Goal: Transaction & Acquisition: Purchase product/service

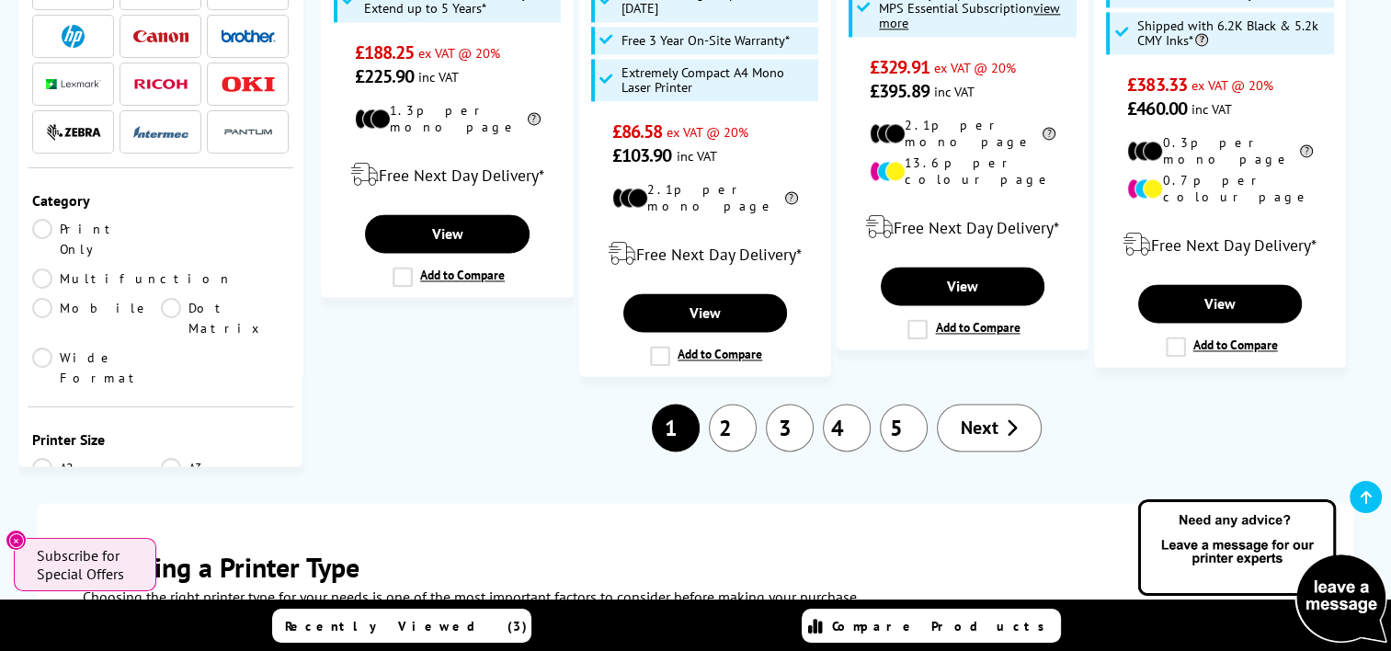
scroll to position [2667, 0]
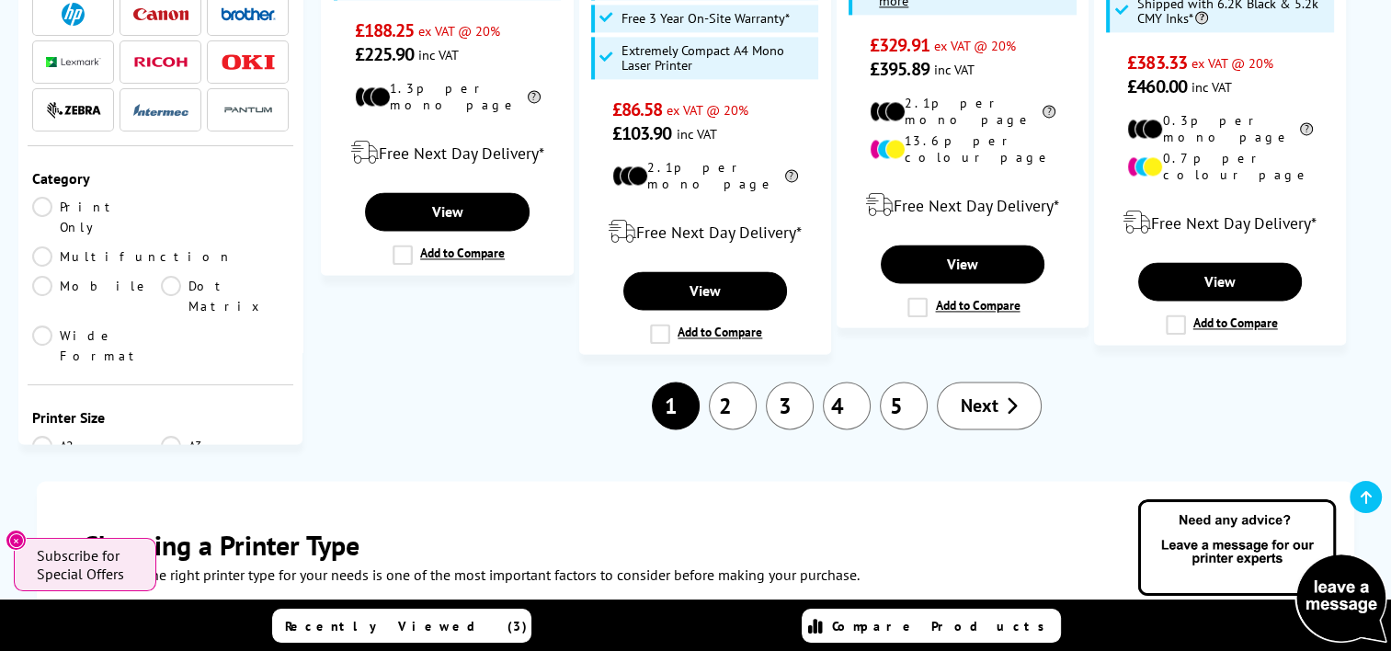
click at [726, 382] on link "2" at bounding box center [733, 406] width 48 height 48
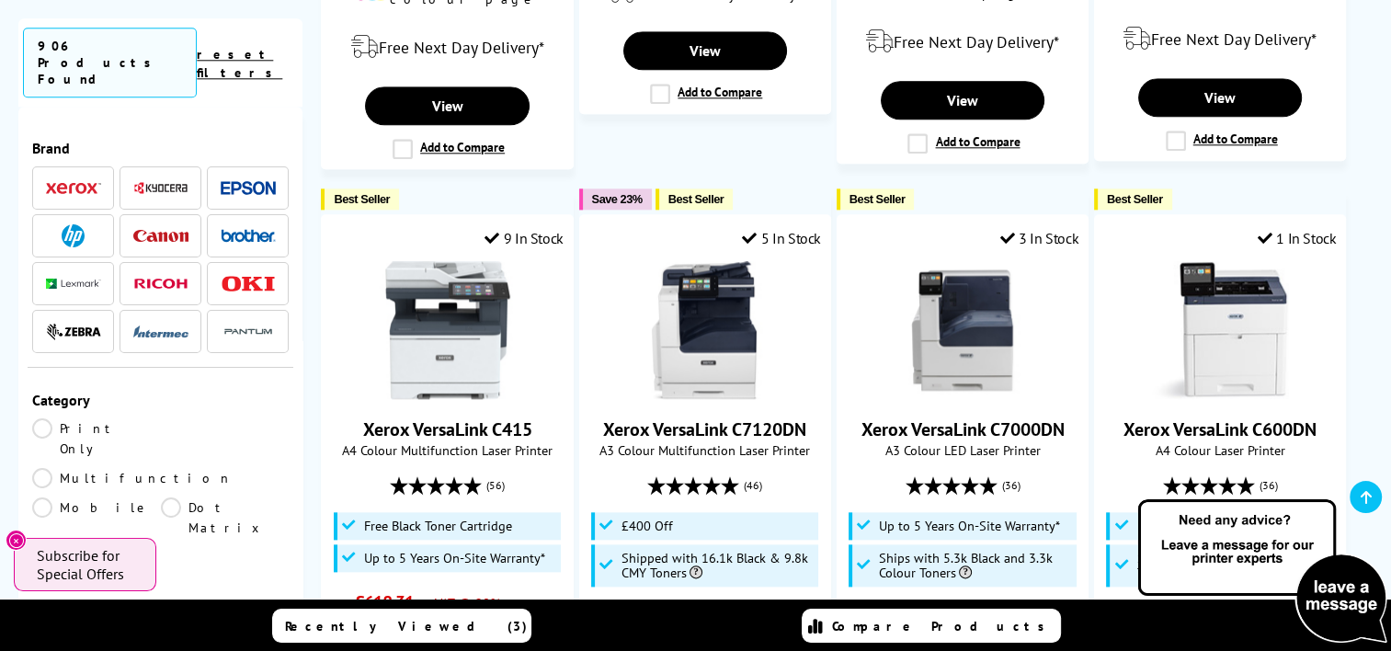
scroll to position [2115, 0]
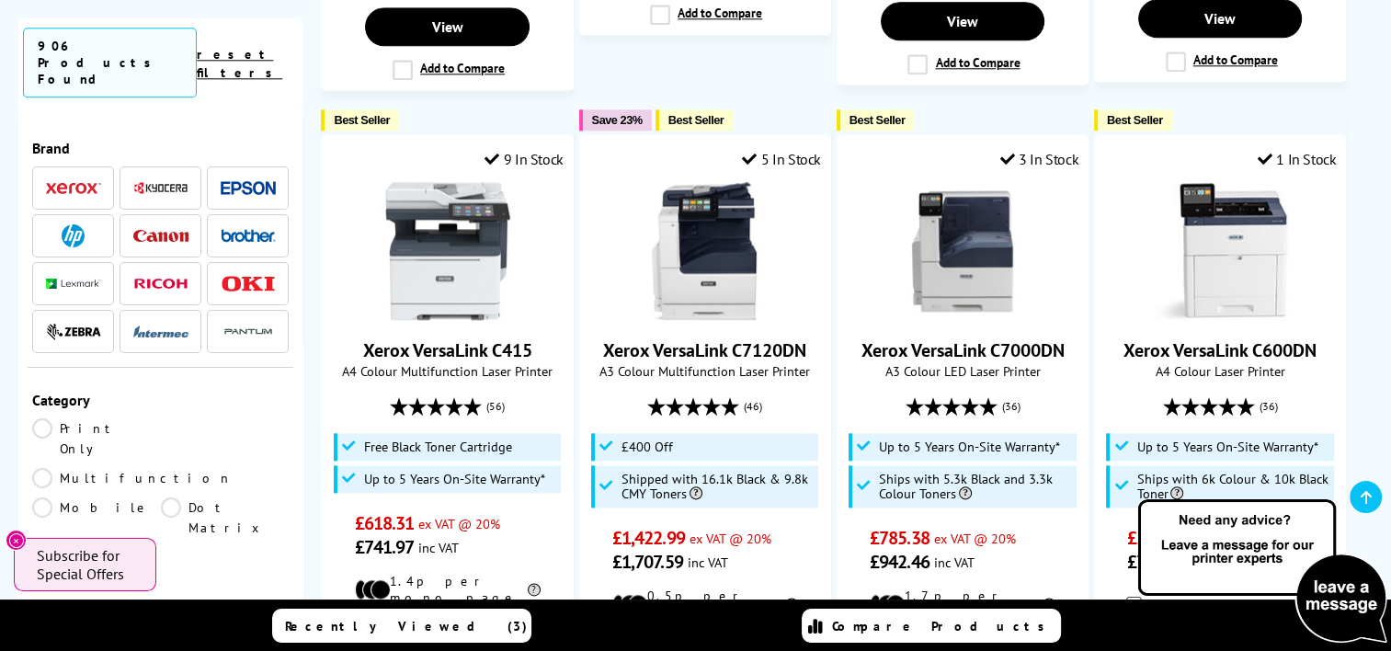
click at [153, 224] on span at bounding box center [160, 235] width 55 height 23
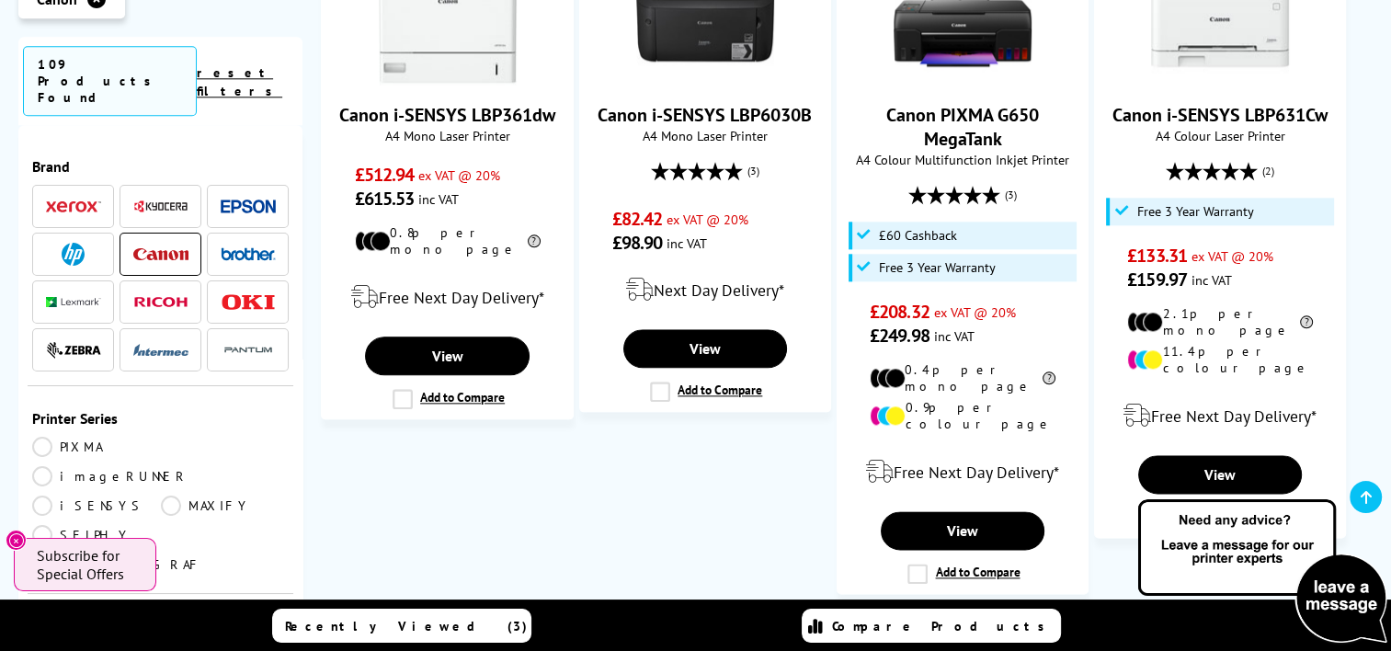
click at [41, 437] on link "PIXMA" at bounding box center [96, 447] width 129 height 20
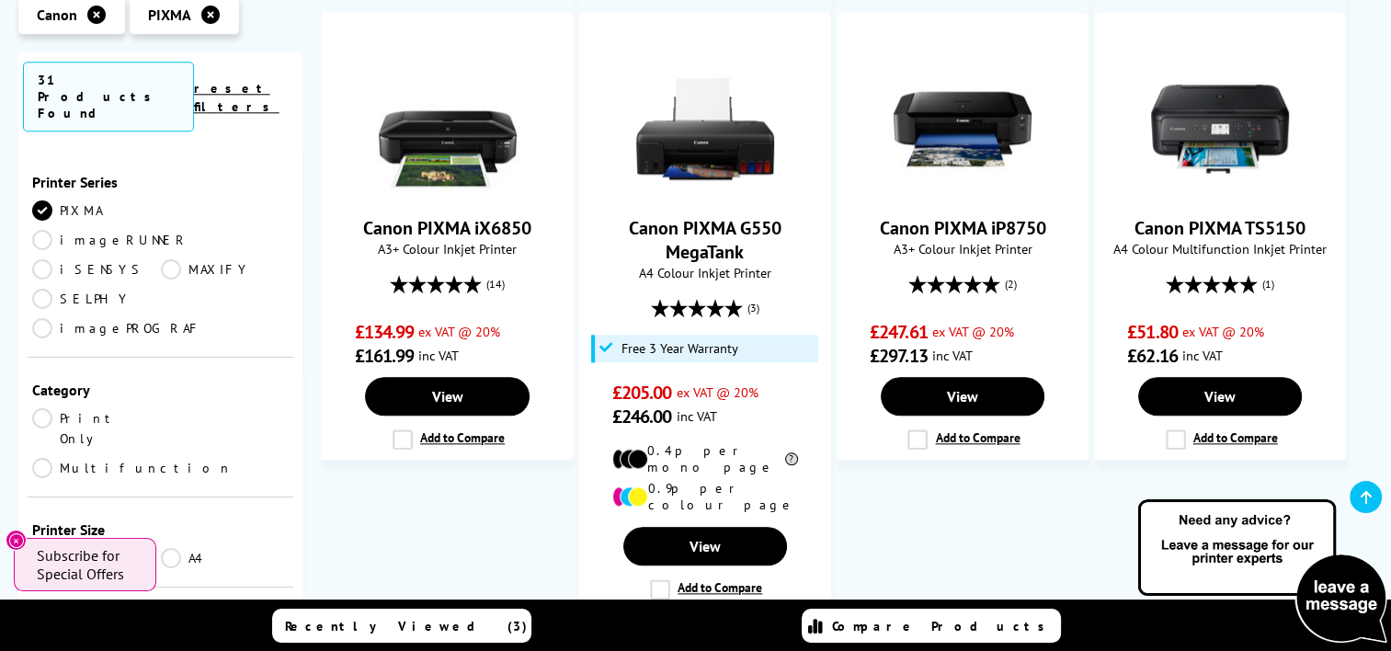
scroll to position [2023, 0]
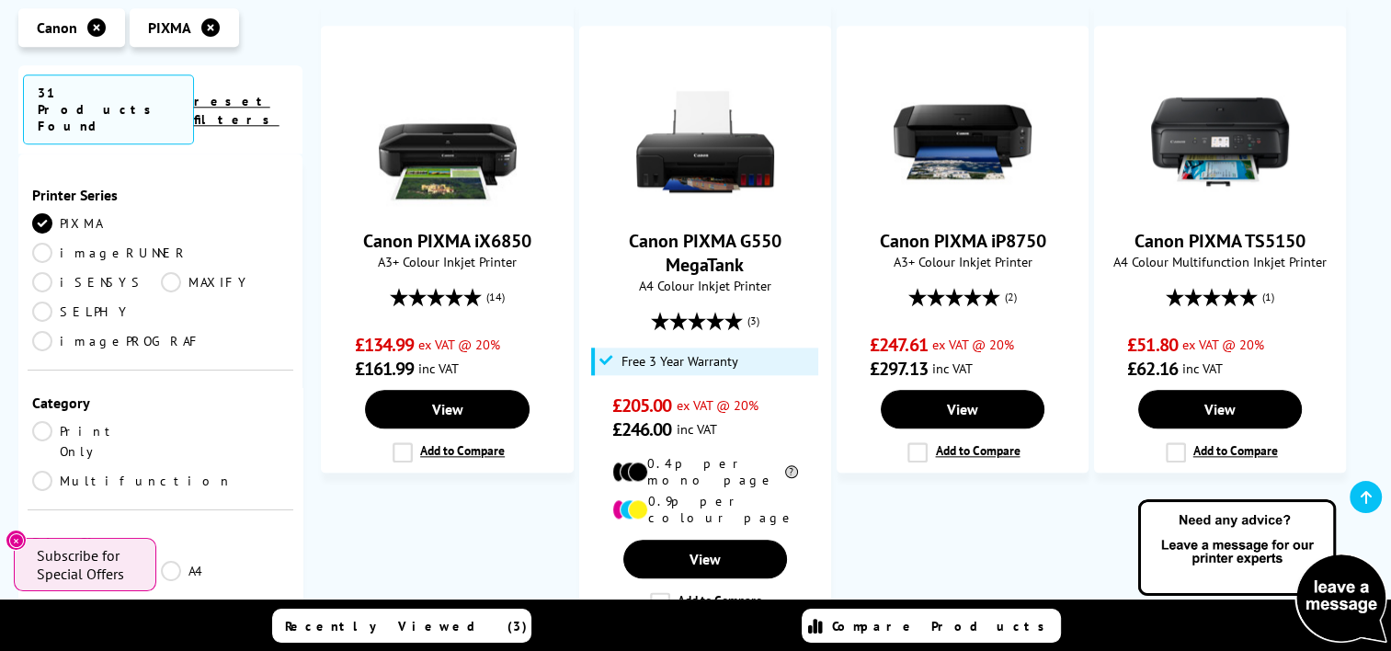
click at [169, 561] on link "A4" at bounding box center [225, 571] width 129 height 20
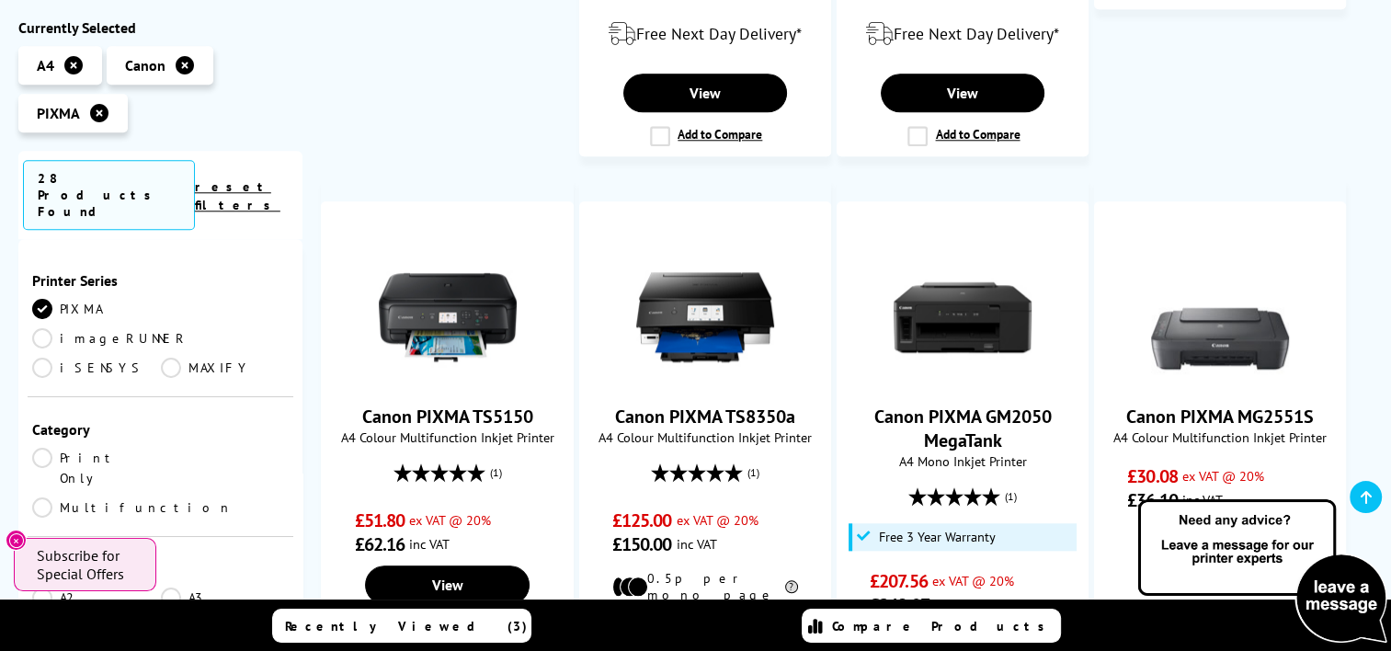
scroll to position [1747, 0]
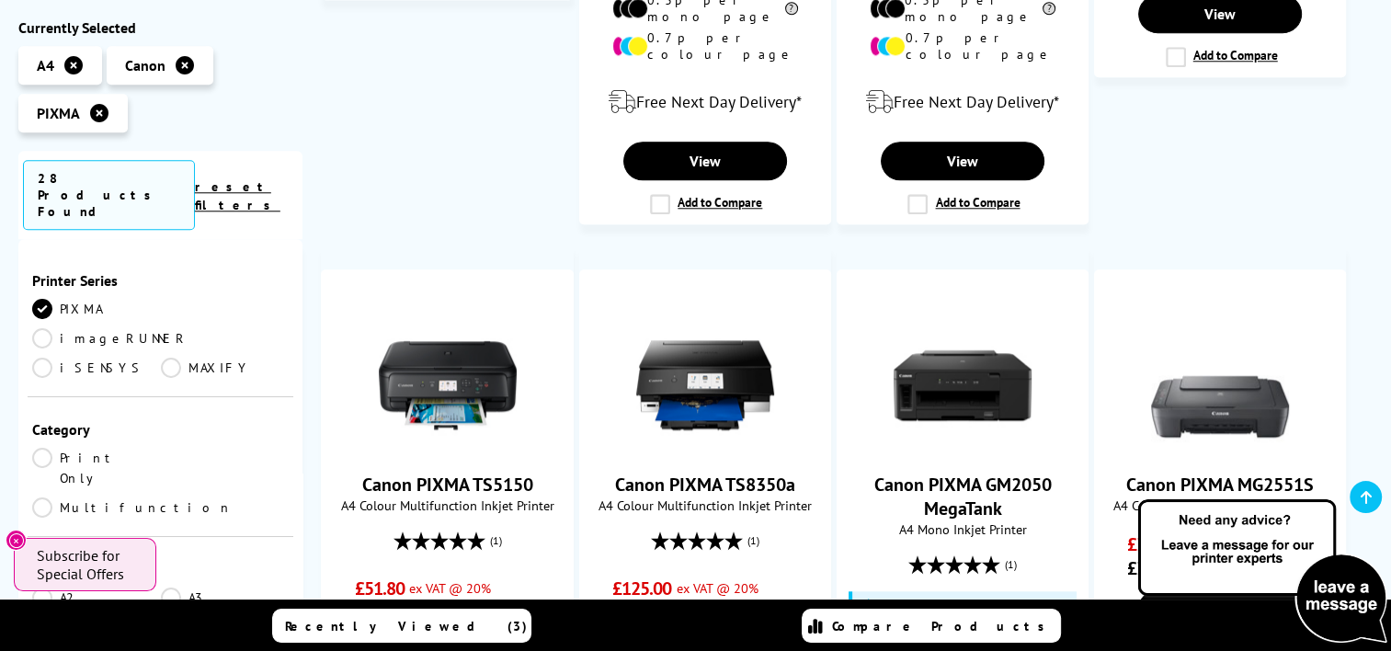
click at [171, 498] on link "Multifunction" at bounding box center [132, 508] width 200 height 20
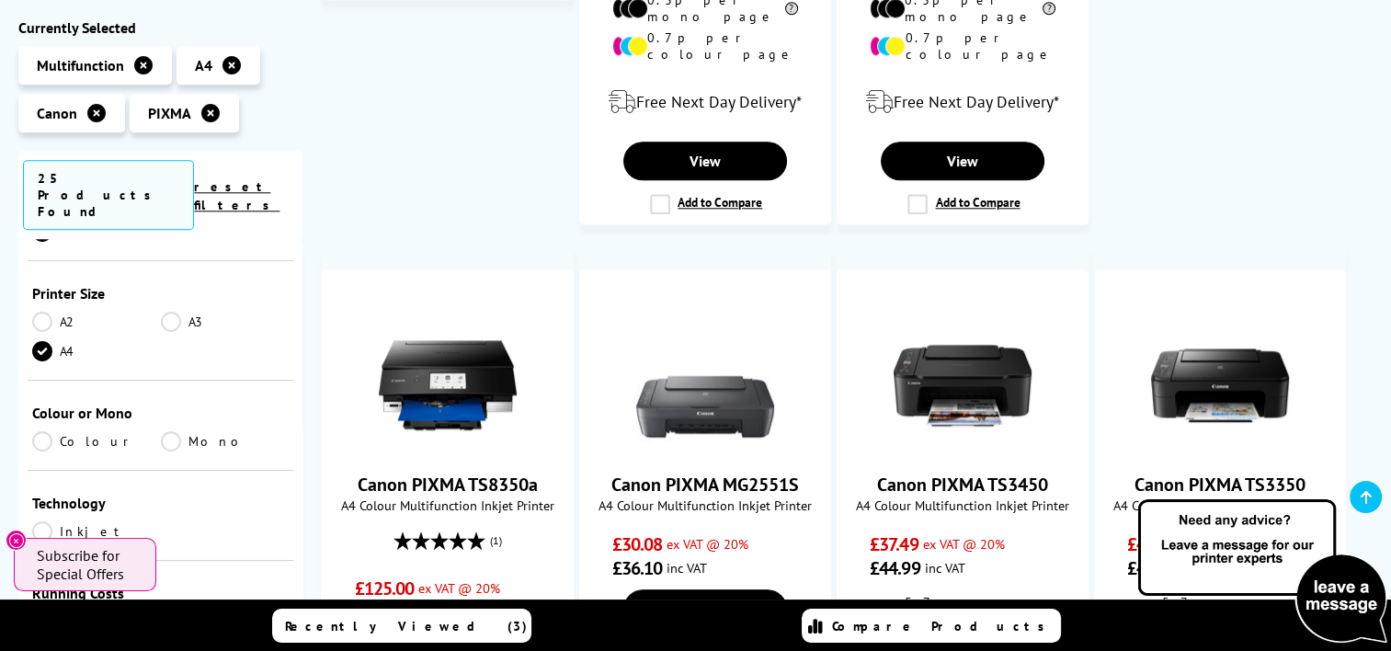
scroll to position [368, 0]
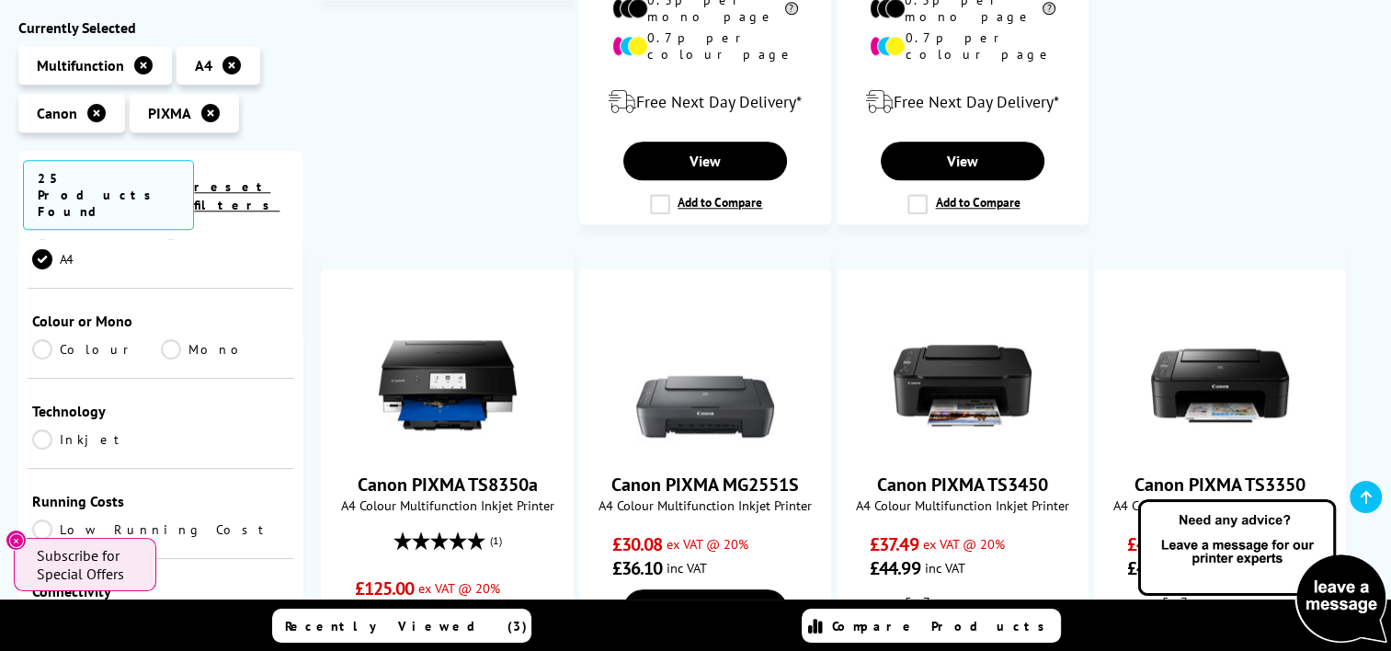
click at [42, 339] on link "Colour" at bounding box center [96, 349] width 129 height 20
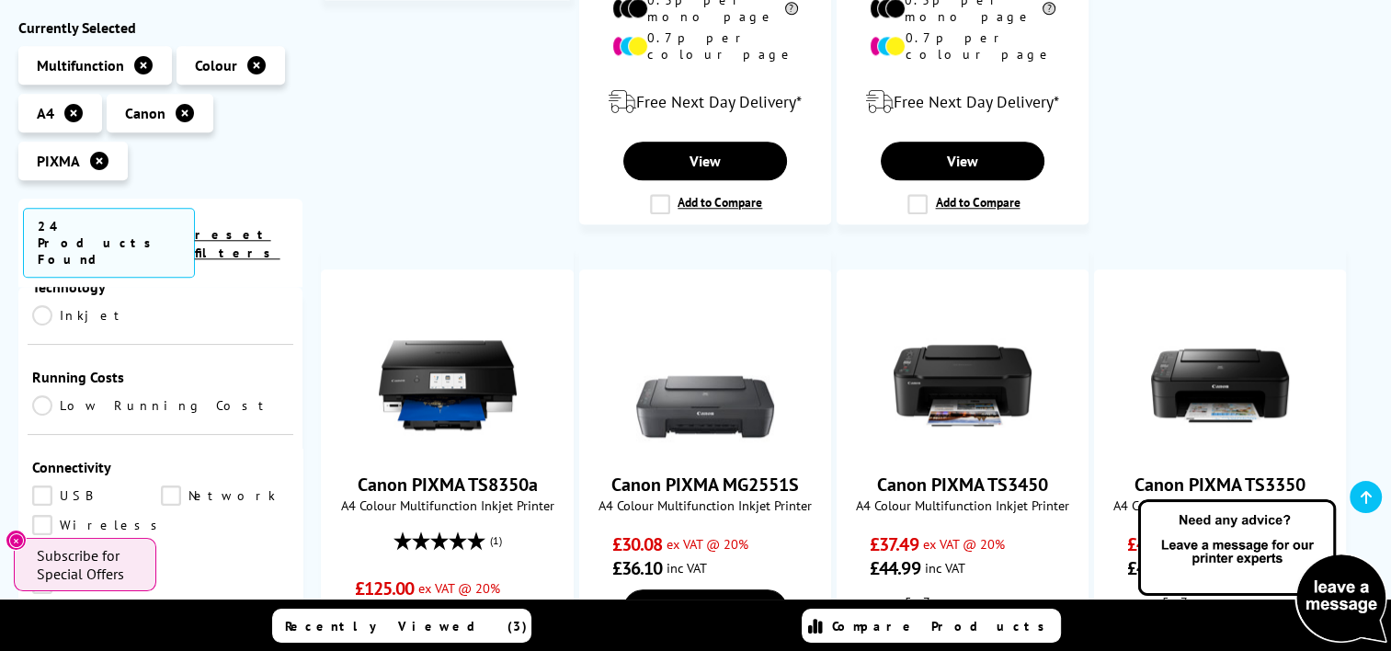
scroll to position [552, 0]
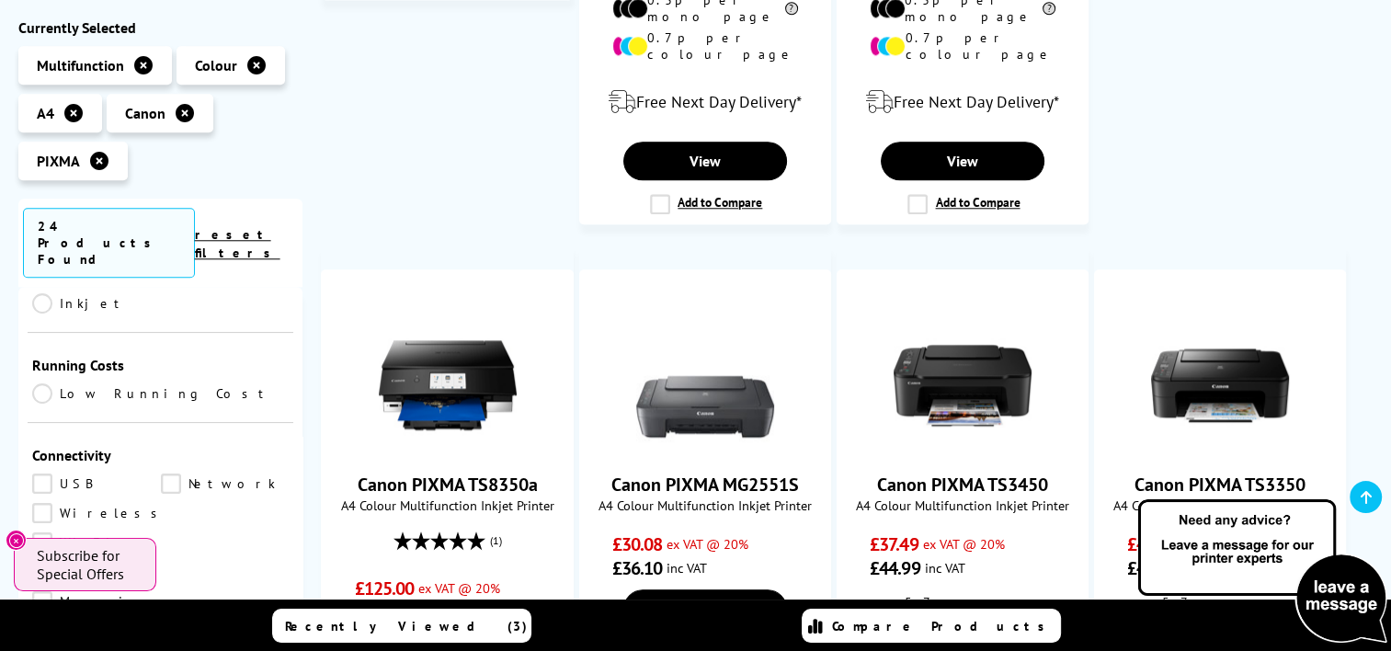
click at [42, 474] on link "USB" at bounding box center [96, 484] width 129 height 20
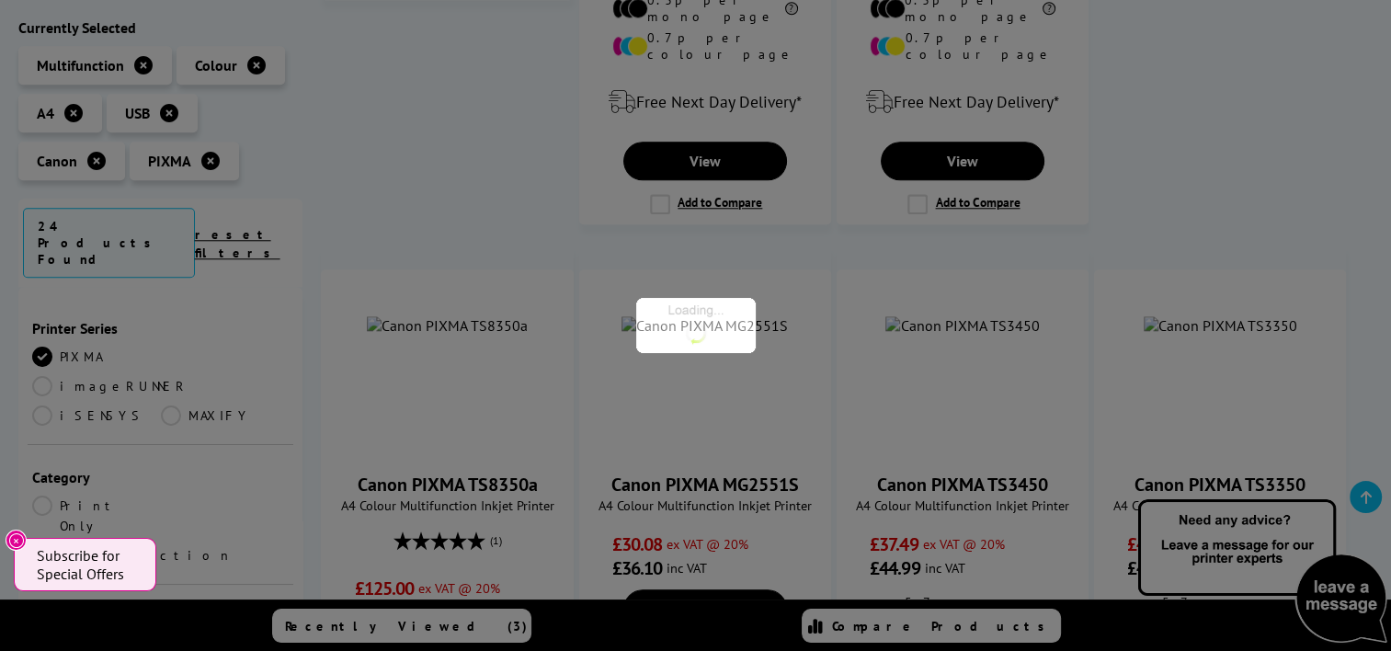
scroll to position [552, 0]
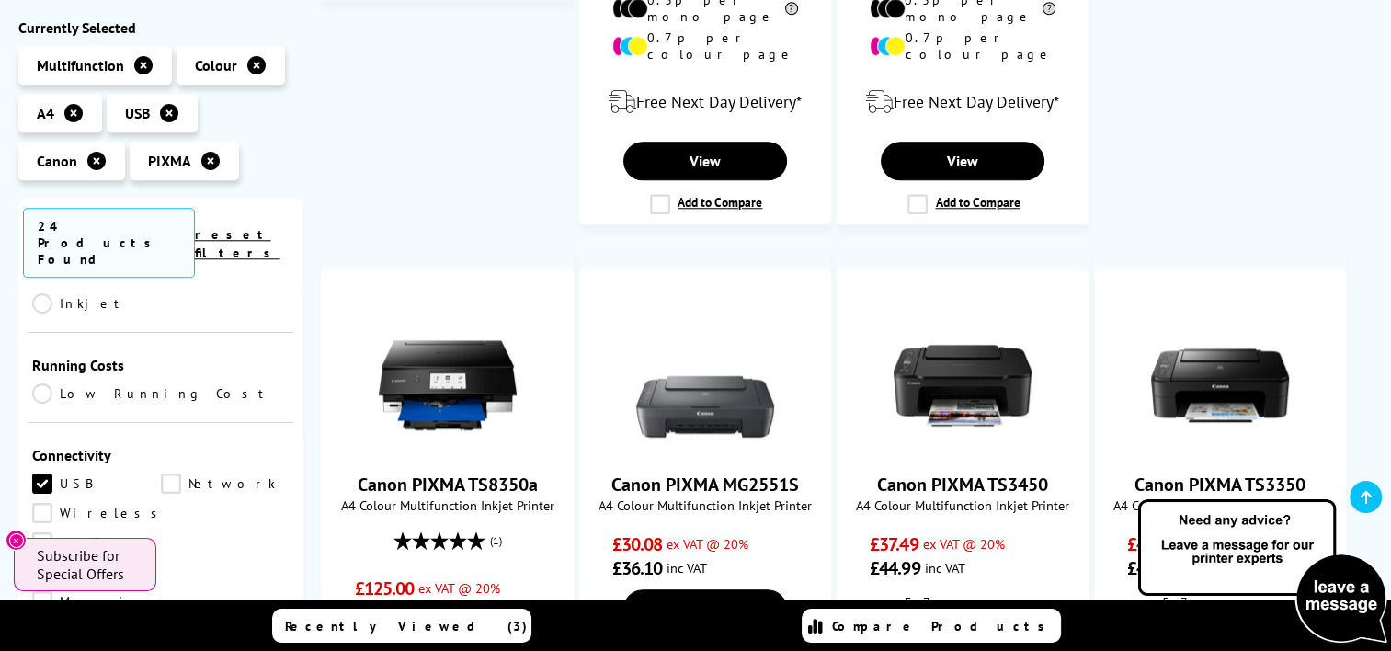
click at [40, 503] on link "Wireless" at bounding box center [99, 513] width 135 height 20
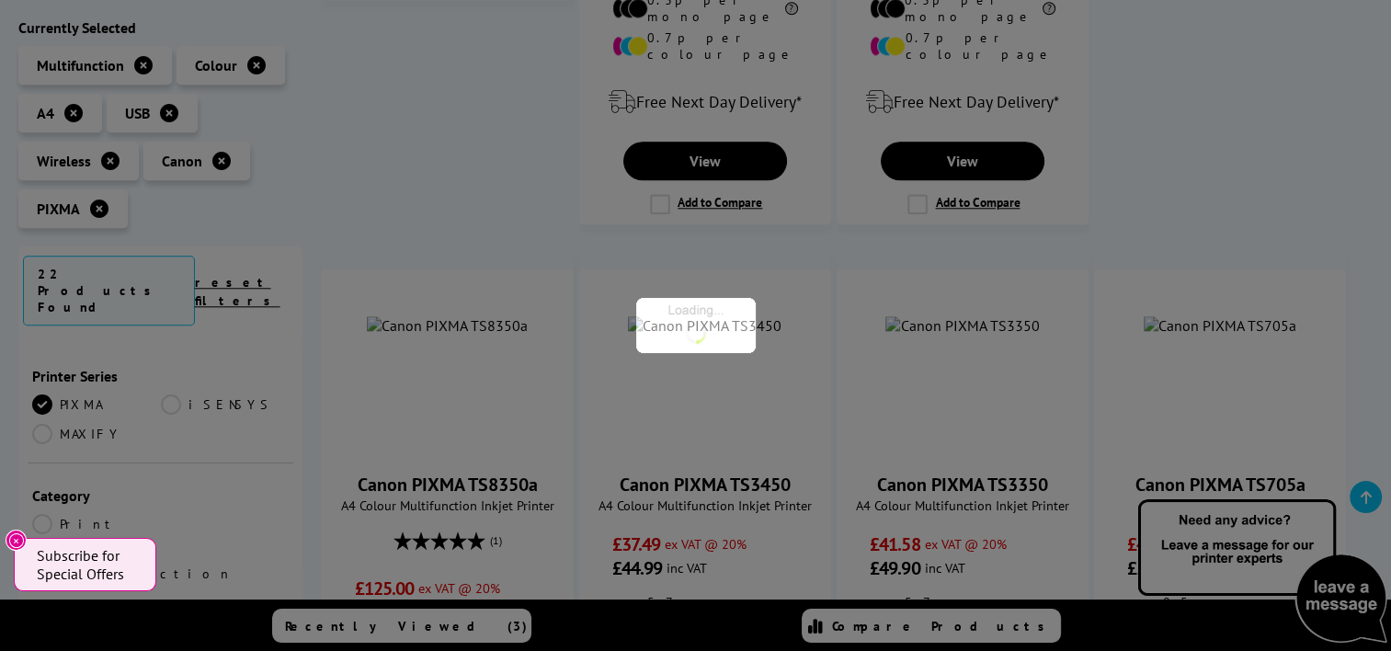
scroll to position [552, 0]
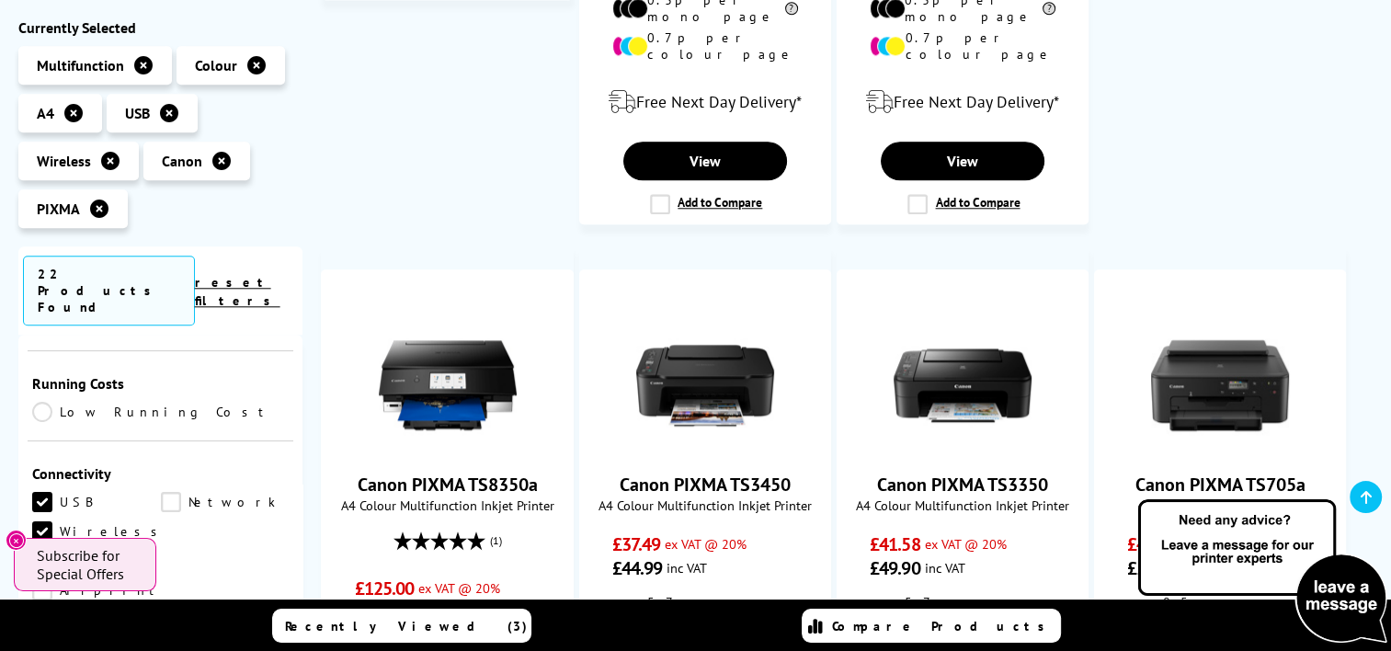
click at [40, 580] on link "Airprint" at bounding box center [97, 590] width 131 height 20
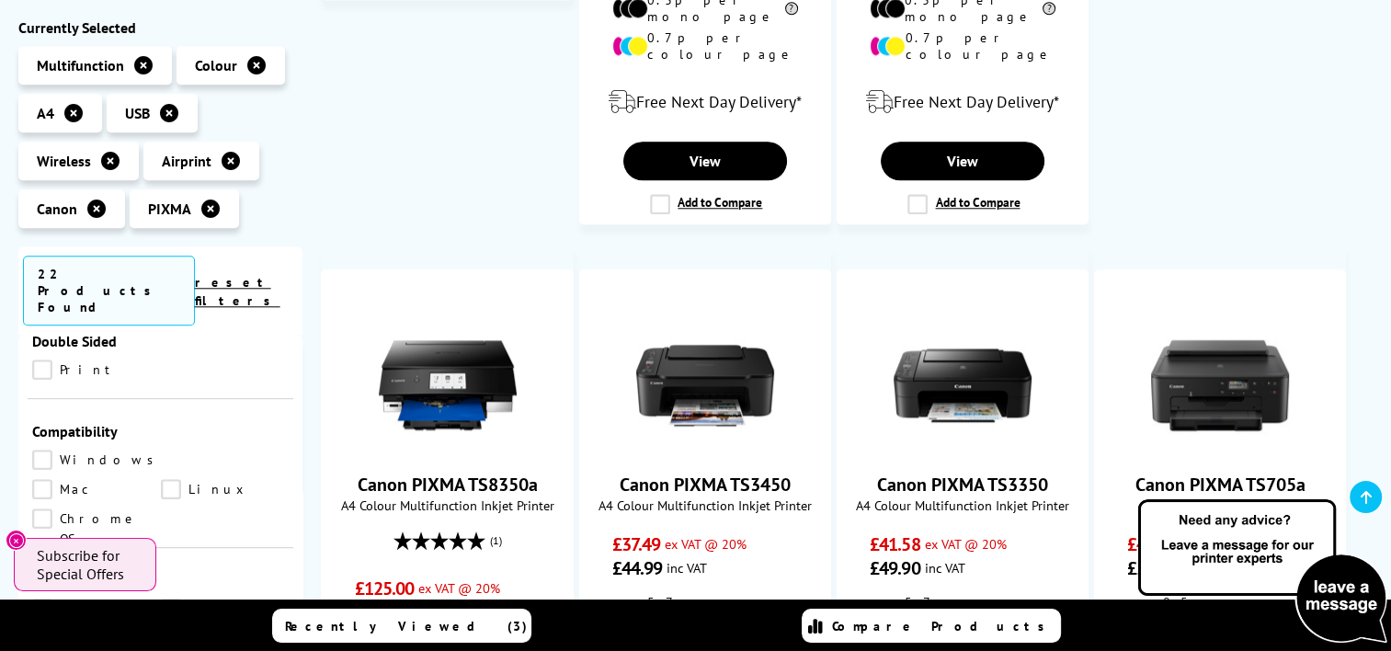
scroll to position [828, 0]
click at [38, 544] on link "Print" at bounding box center [96, 554] width 129 height 20
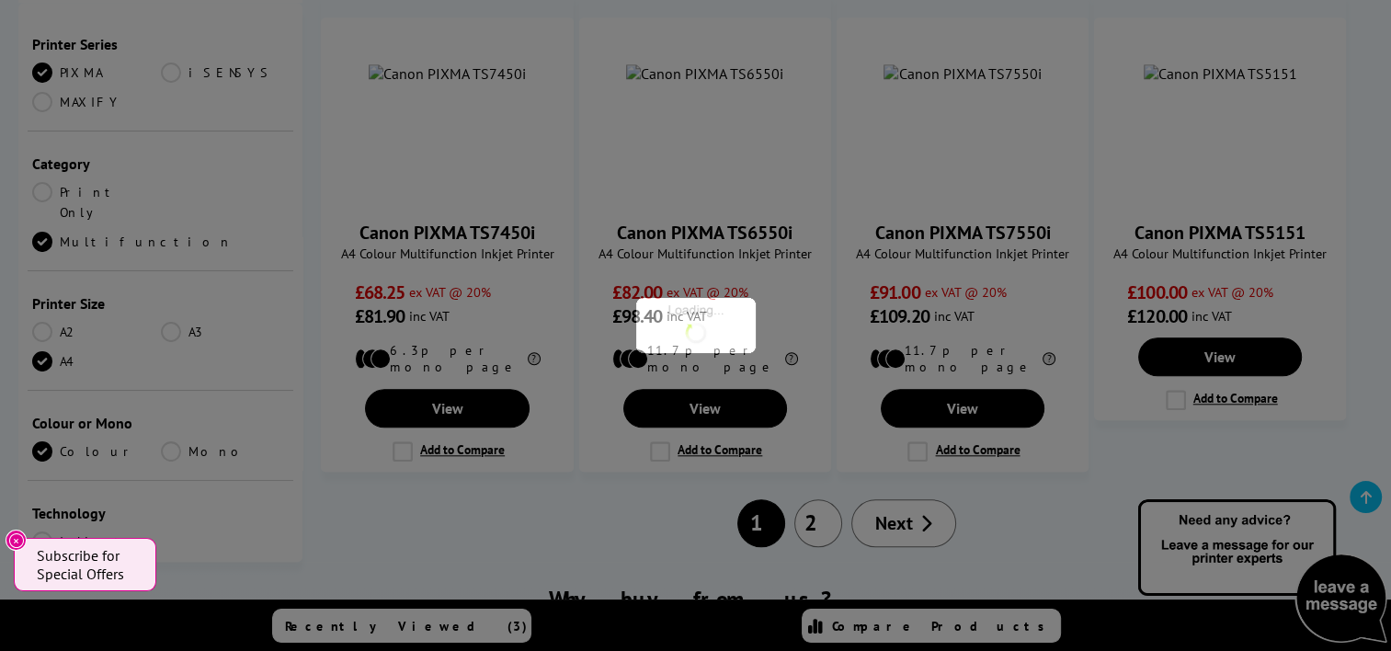
scroll to position [828, 0]
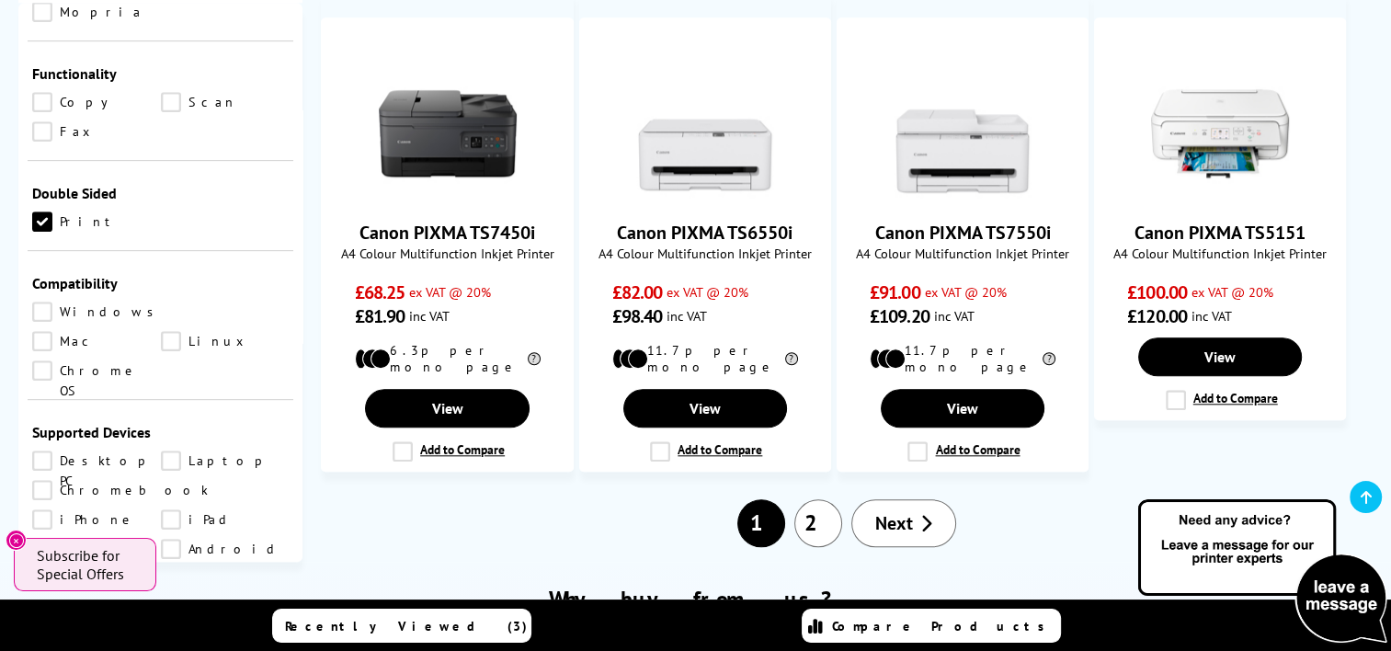
click at [167, 451] on link "Laptop" at bounding box center [225, 461] width 129 height 20
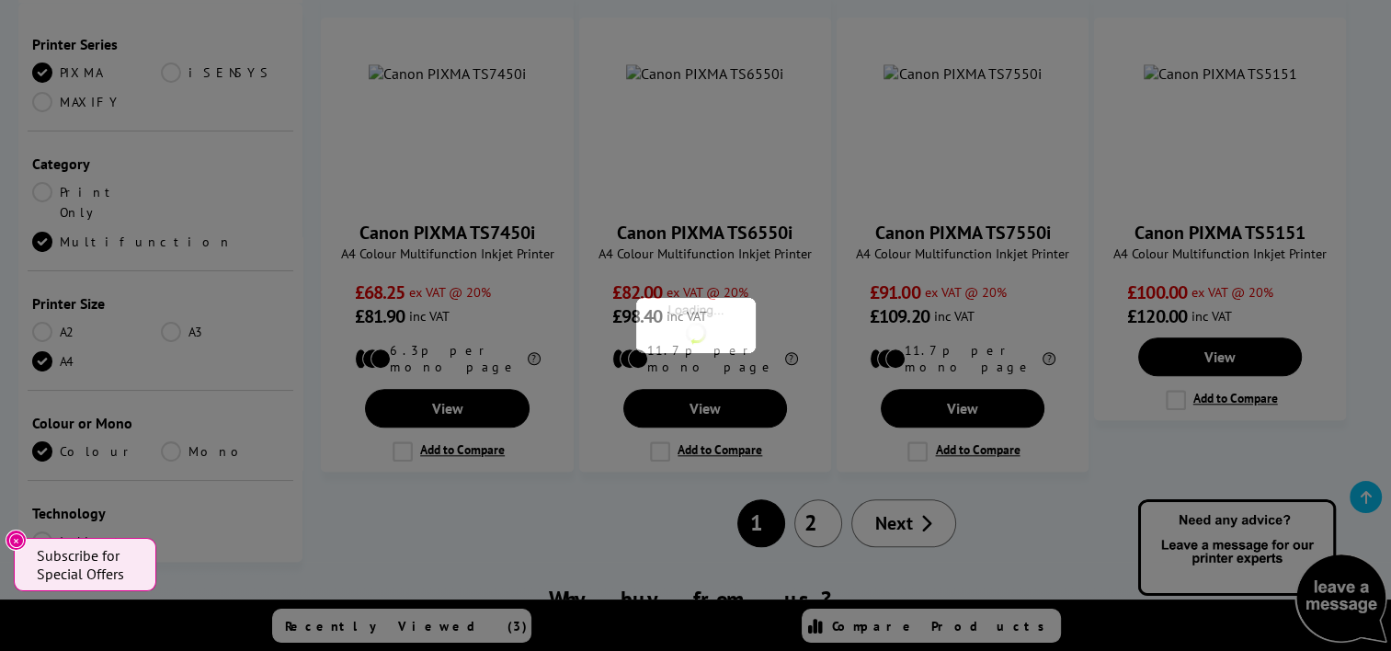
scroll to position [828, 0]
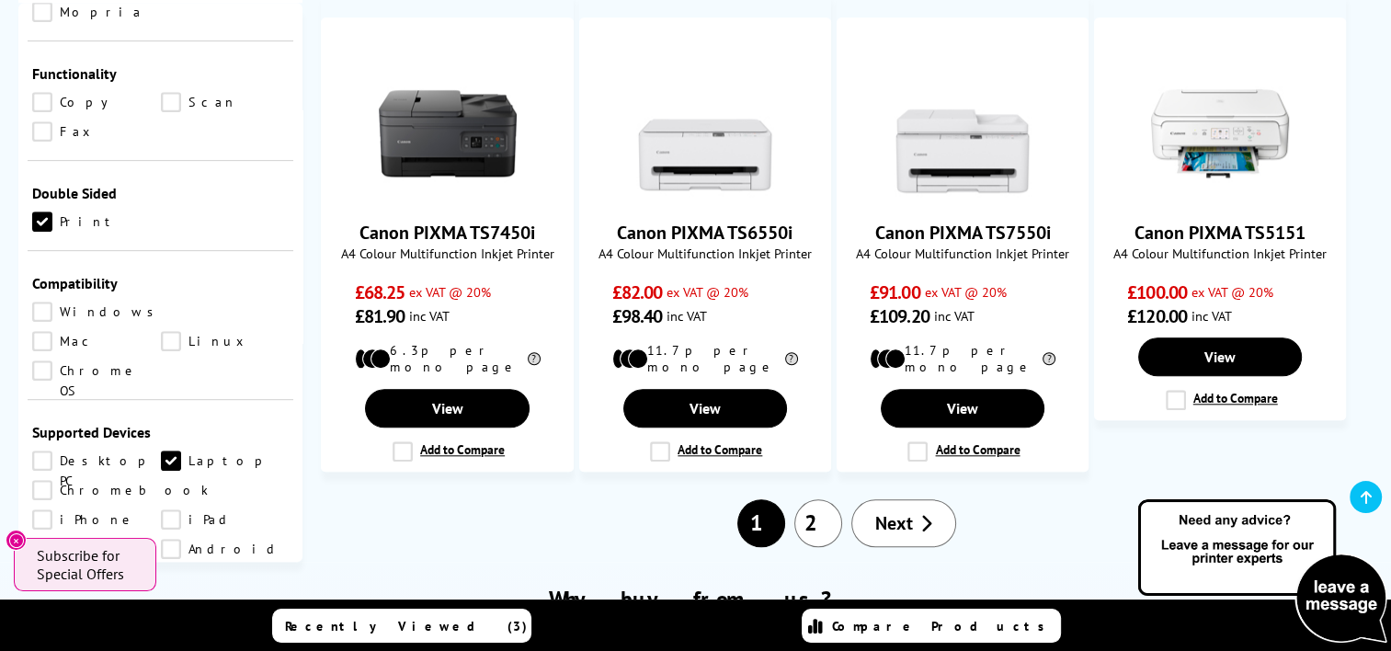
click at [45, 451] on link "Desktop PC" at bounding box center [96, 461] width 129 height 20
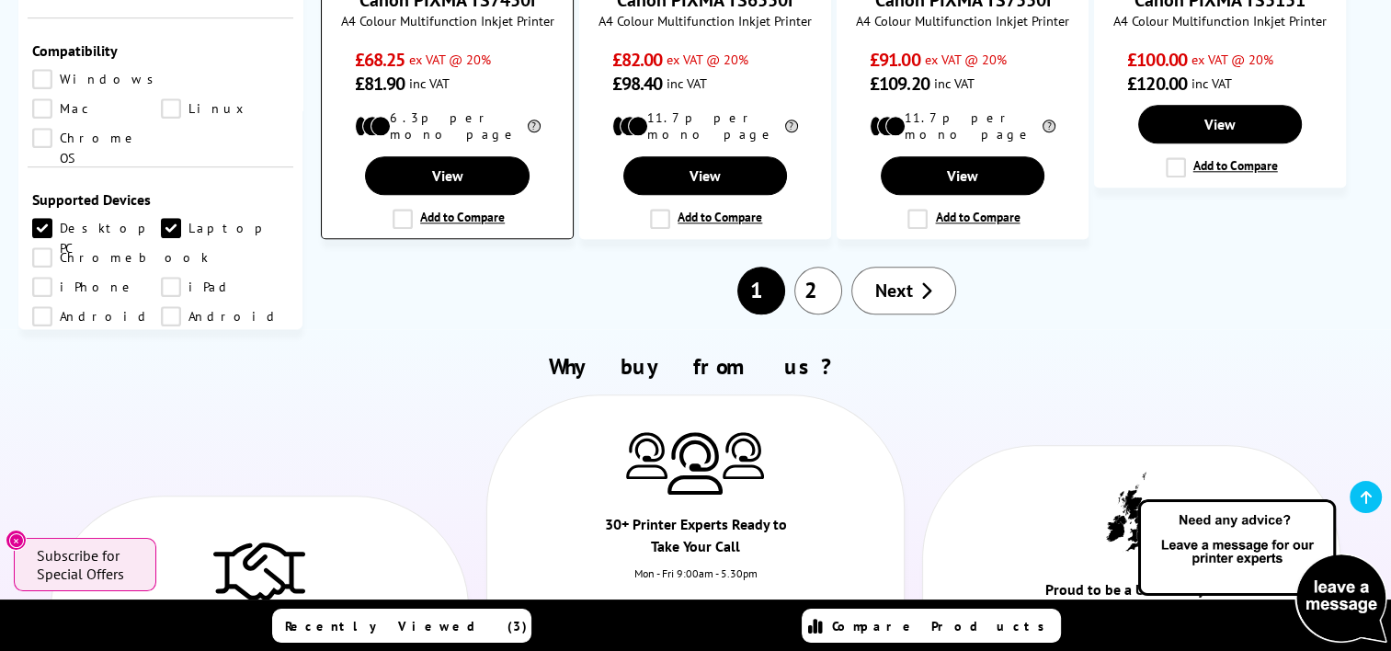
scroll to position [1931, 0]
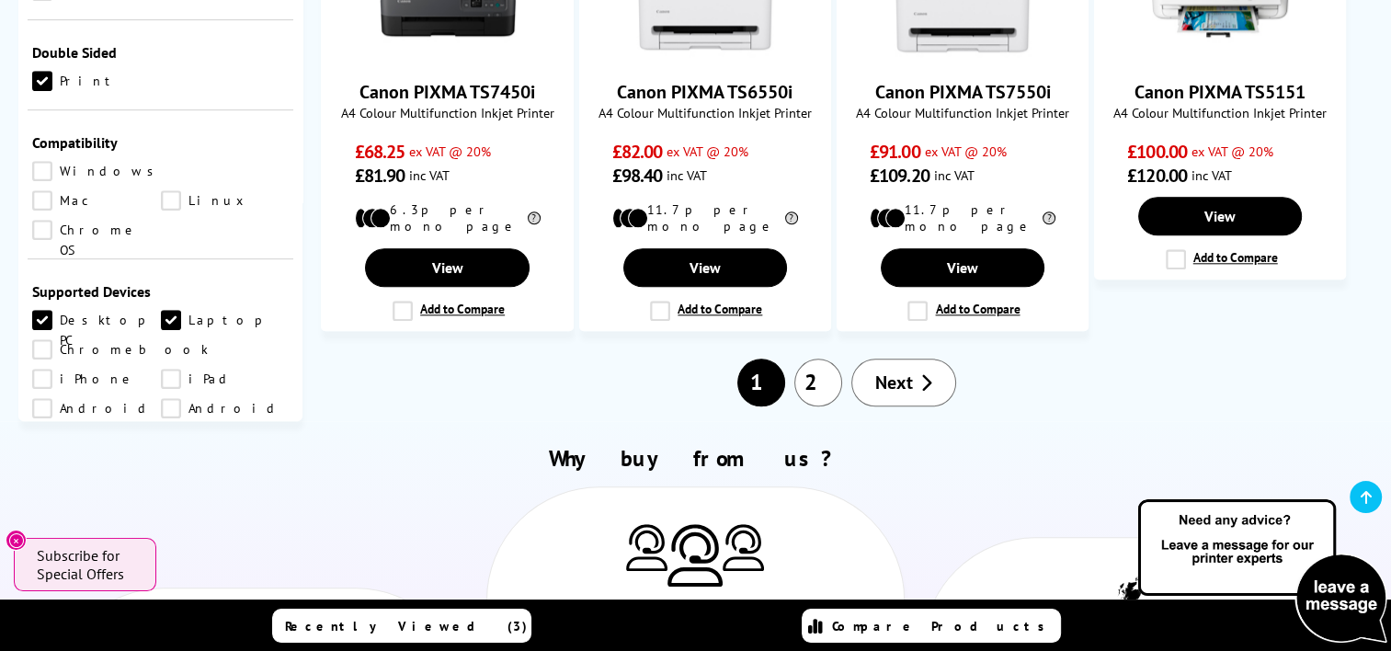
click at [169, 518] on link "A4" at bounding box center [225, 528] width 129 height 20
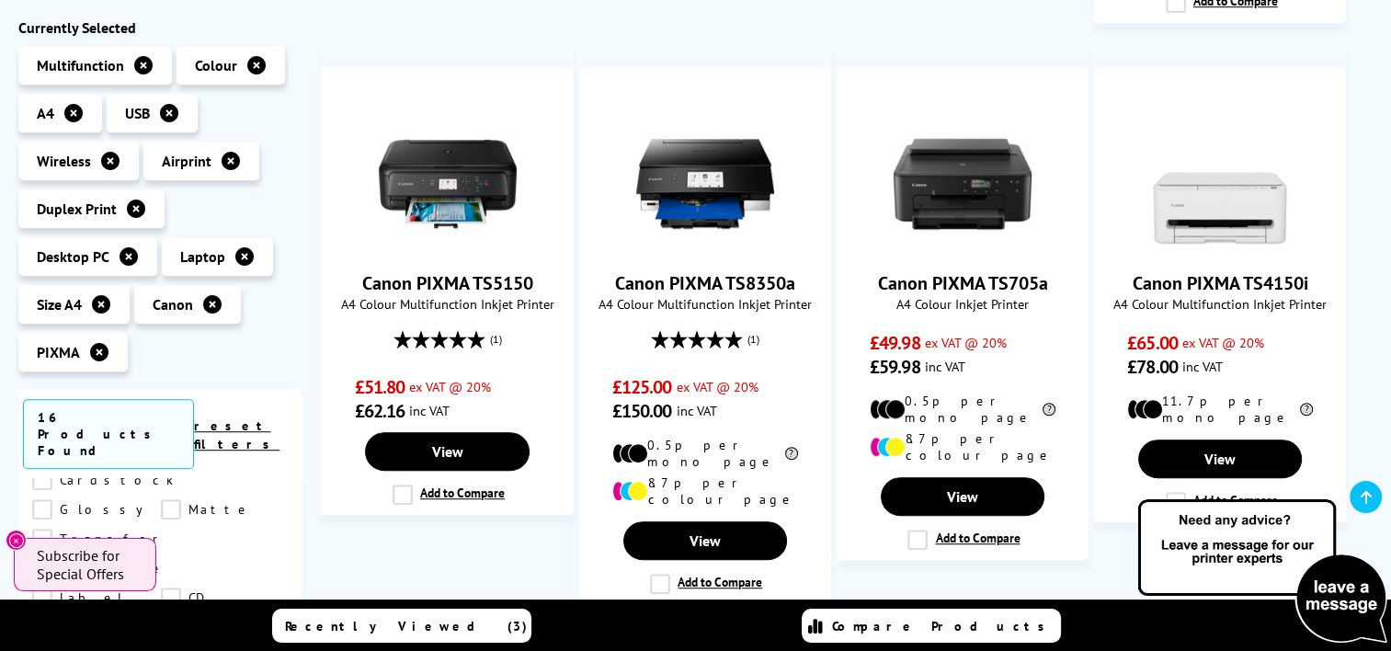
scroll to position [1715, 0]
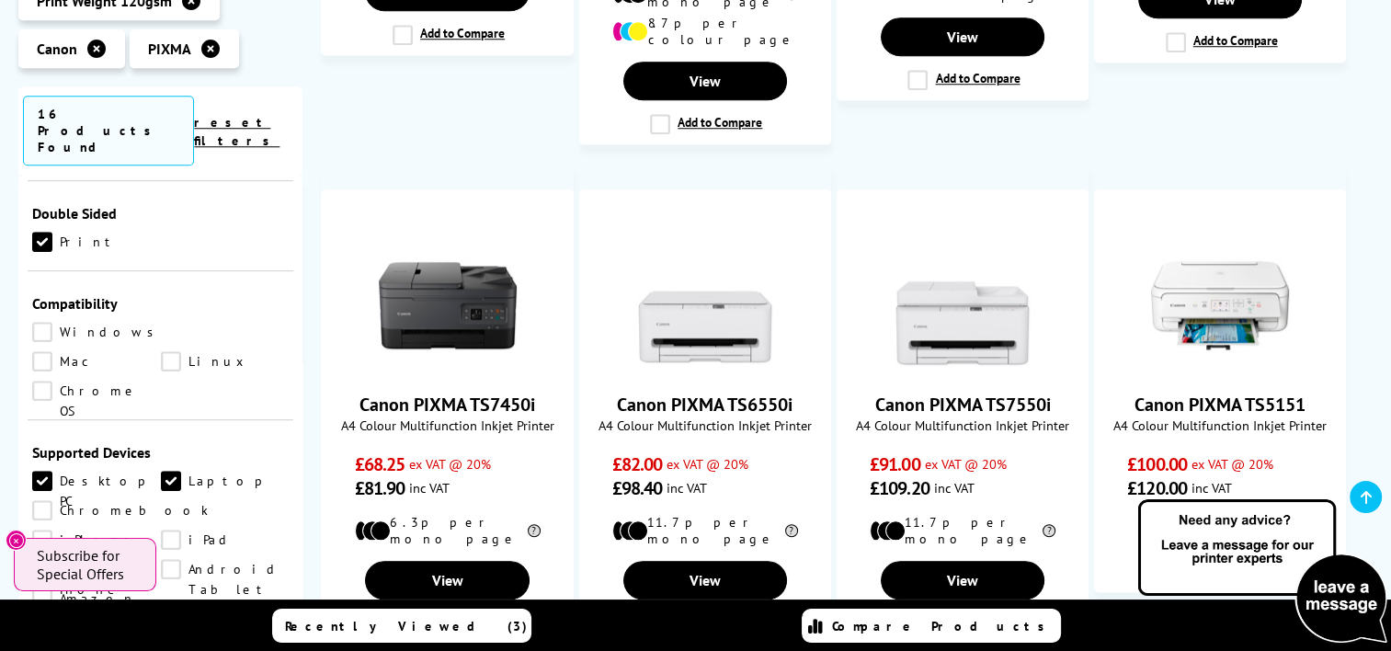
scroll to position [796, 0]
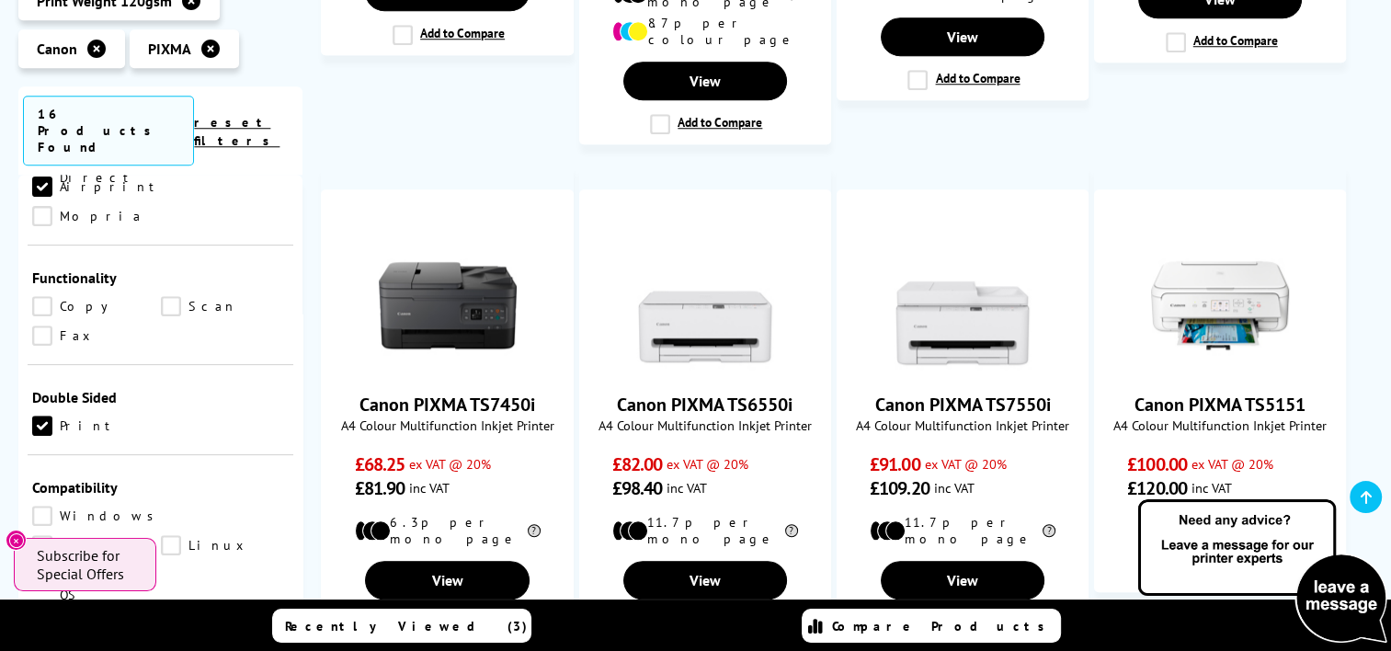
click at [40, 506] on link "Windows" at bounding box center [98, 516] width 132 height 20
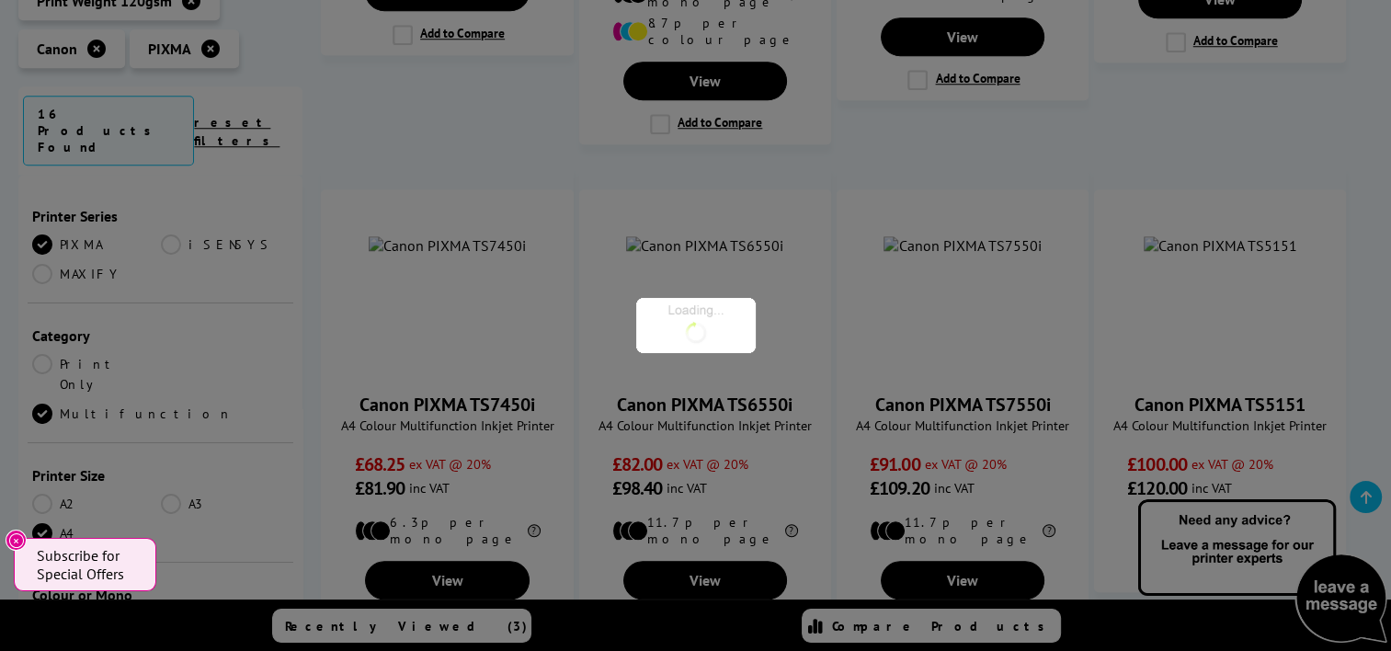
scroll to position [796, 0]
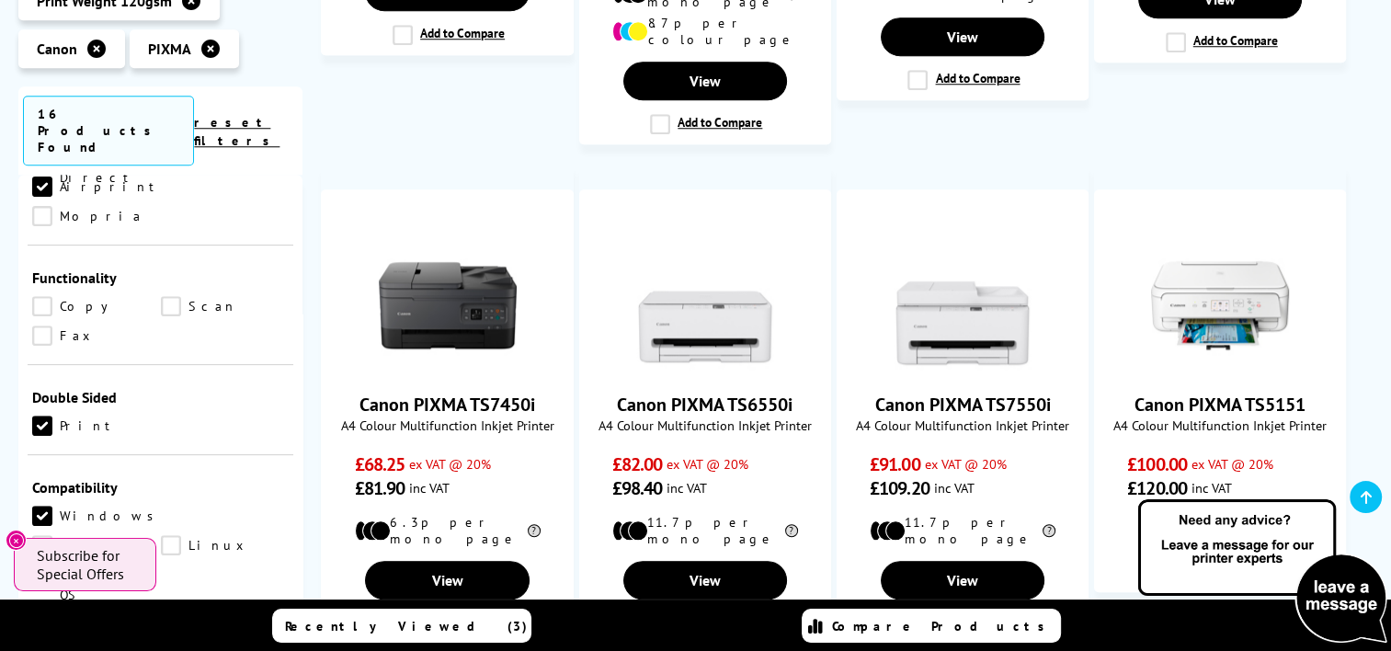
click at [161, 535] on link "Mac" at bounding box center [96, 545] width 129 height 20
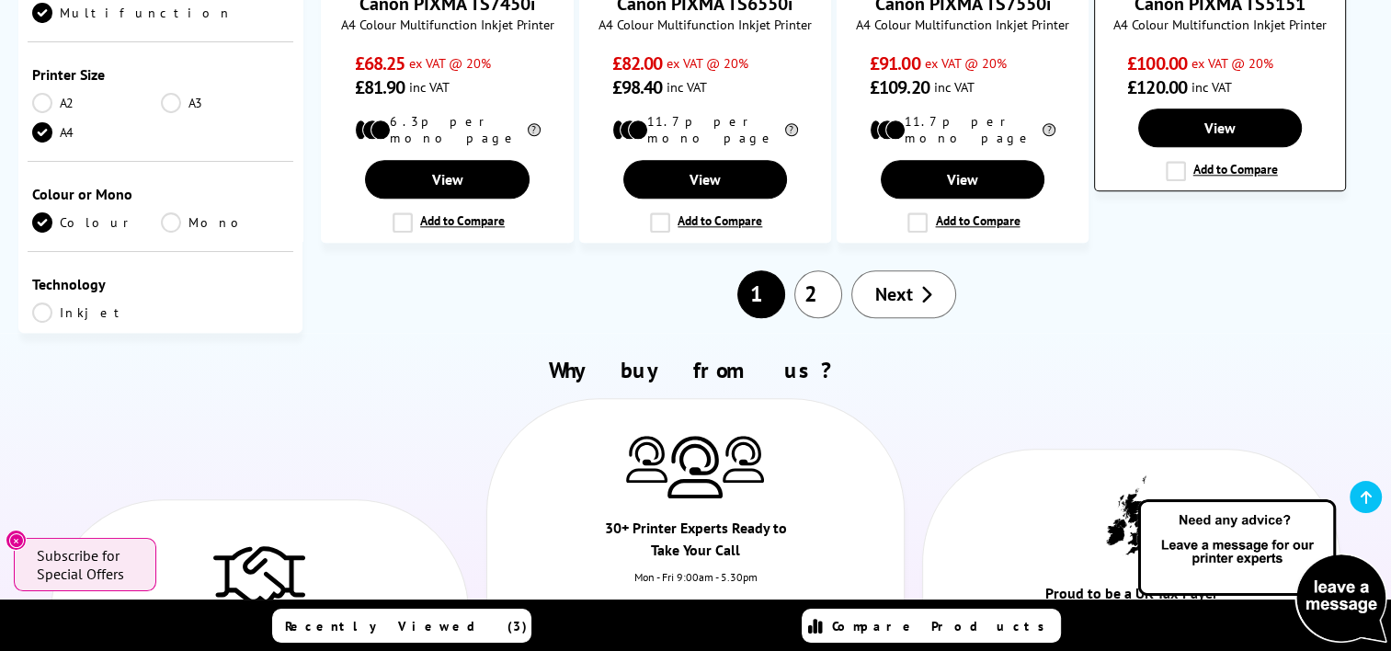
scroll to position [2078, 0]
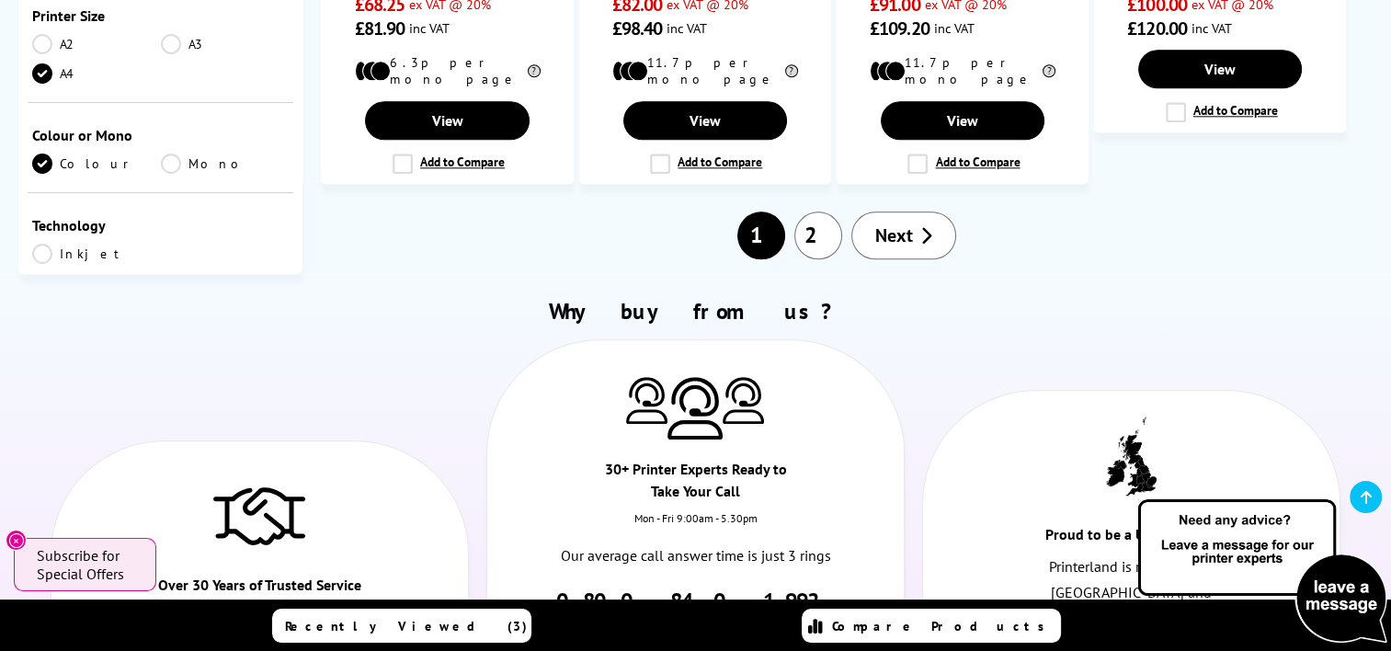
click at [822, 212] on link "2" at bounding box center [819, 236] width 48 height 48
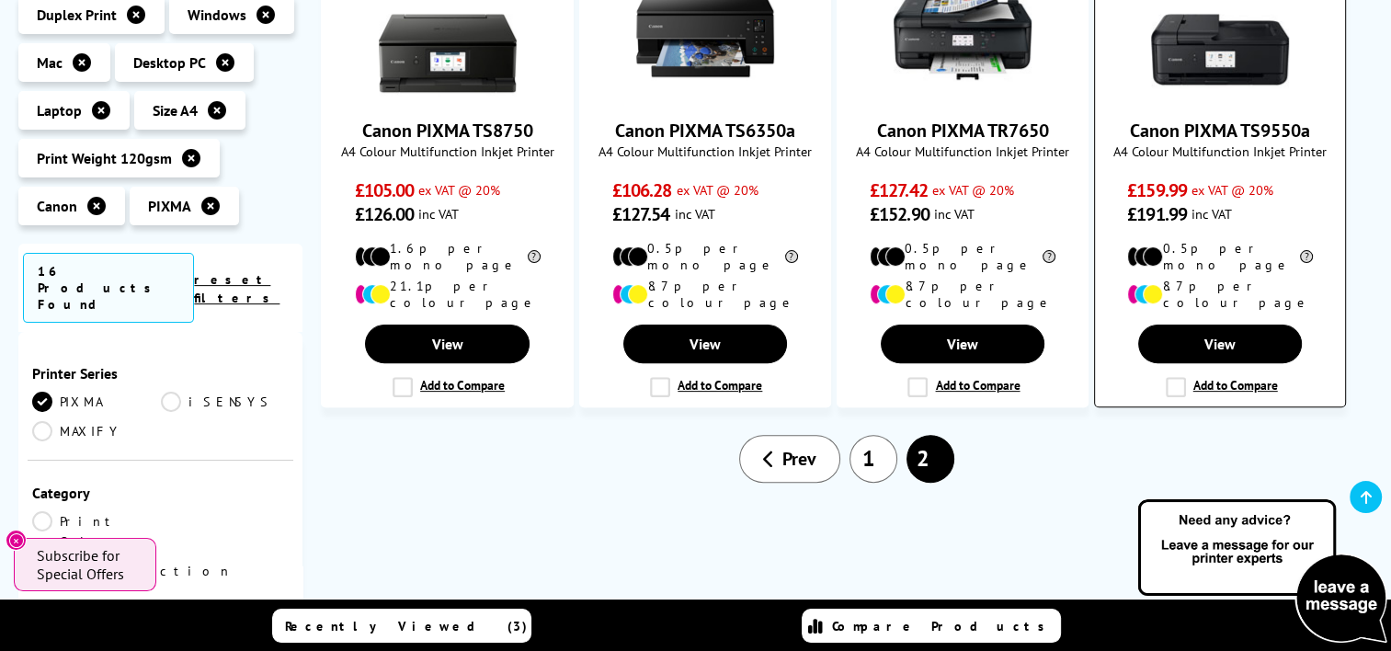
scroll to position [552, 0]
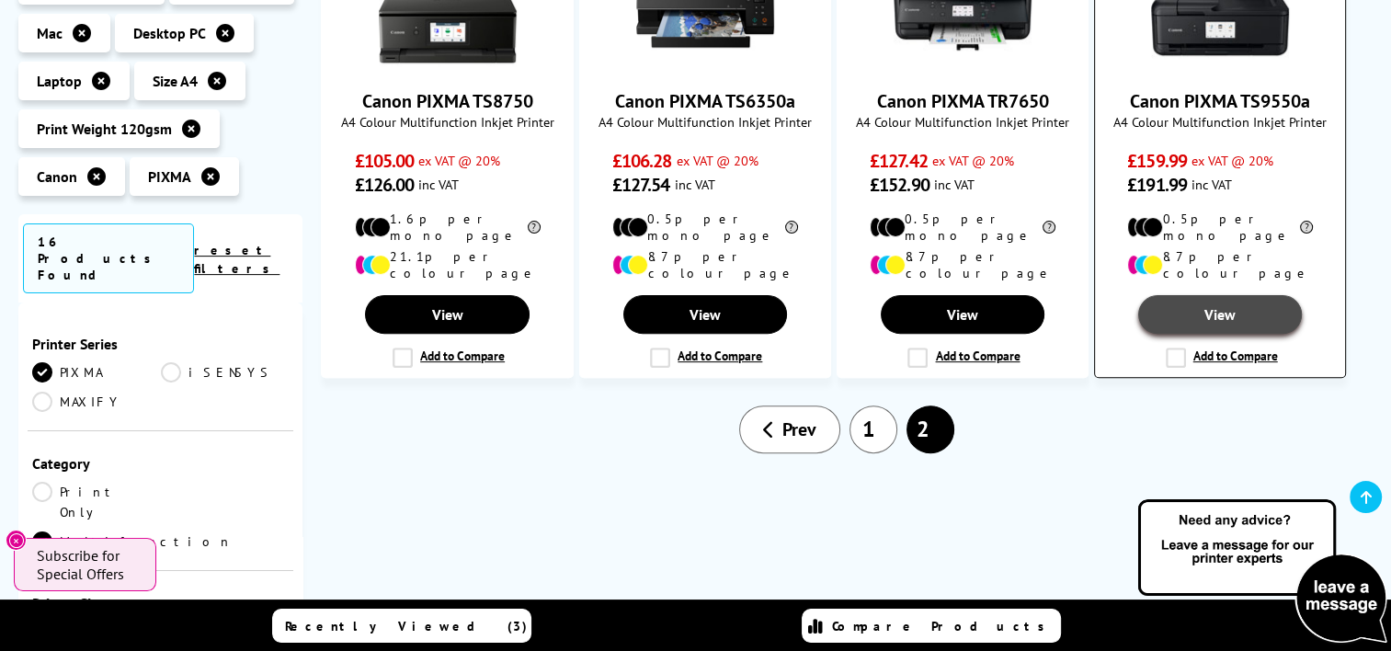
click at [1194, 295] on link "View" at bounding box center [1221, 314] width 164 height 39
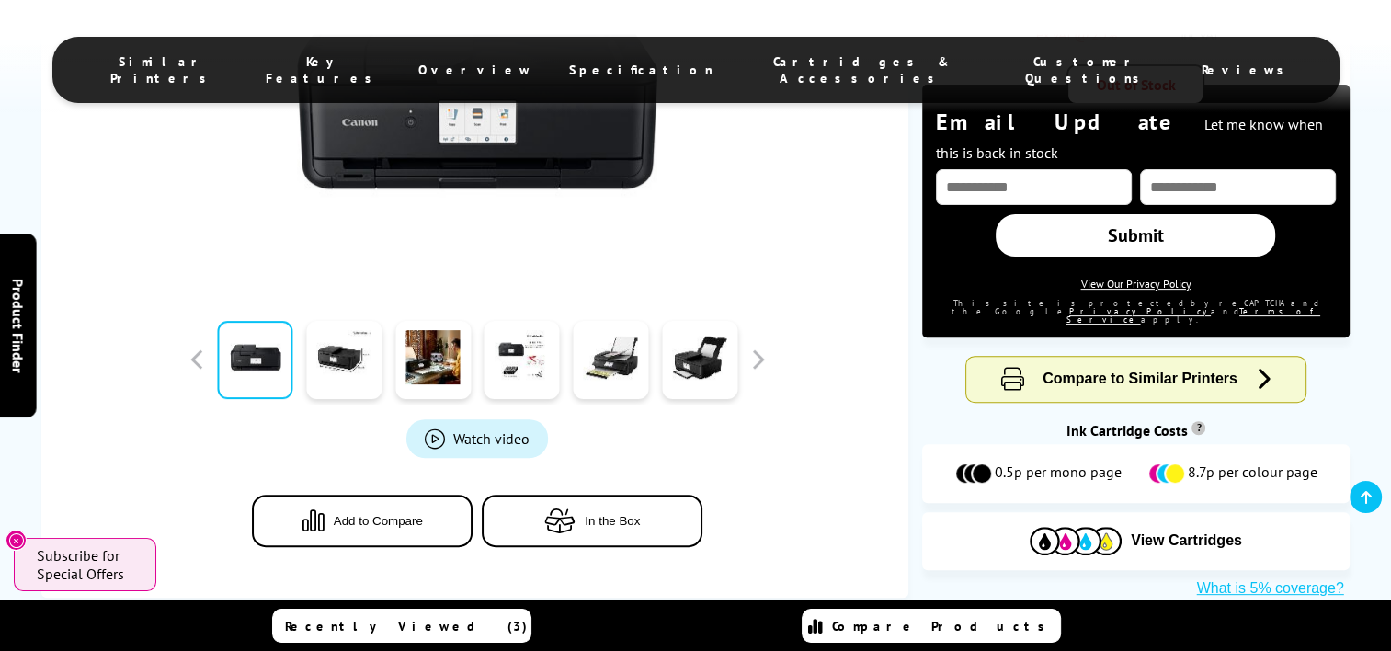
scroll to position [552, 0]
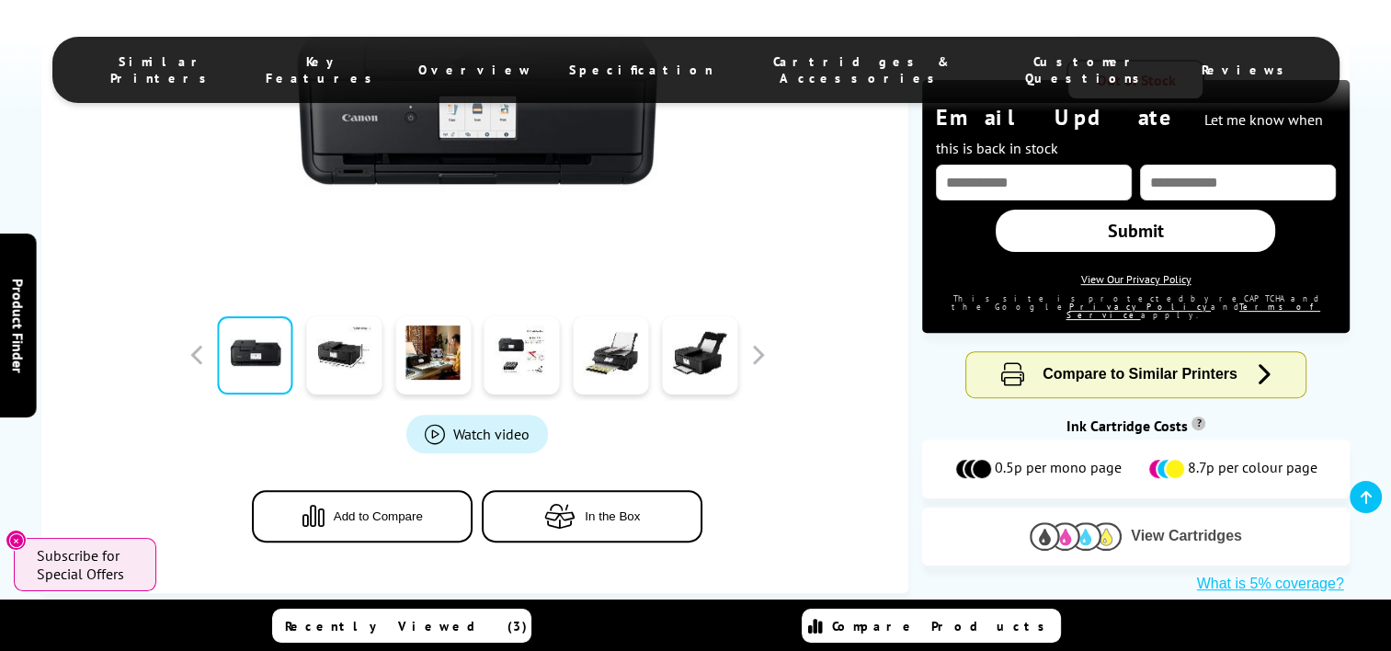
click at [1148, 528] on span "View Cartridges" at bounding box center [1186, 536] width 111 height 17
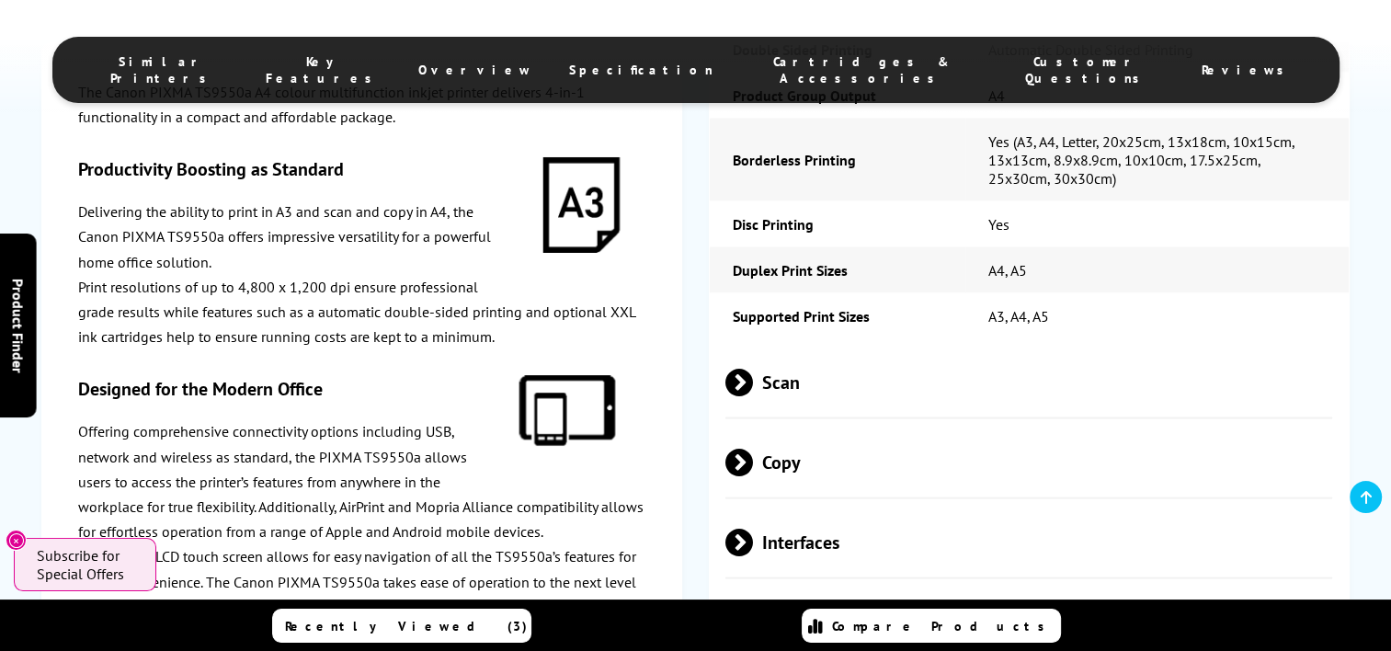
scroll to position [3421, 0]
